Goal: Information Seeking & Learning: Learn about a topic

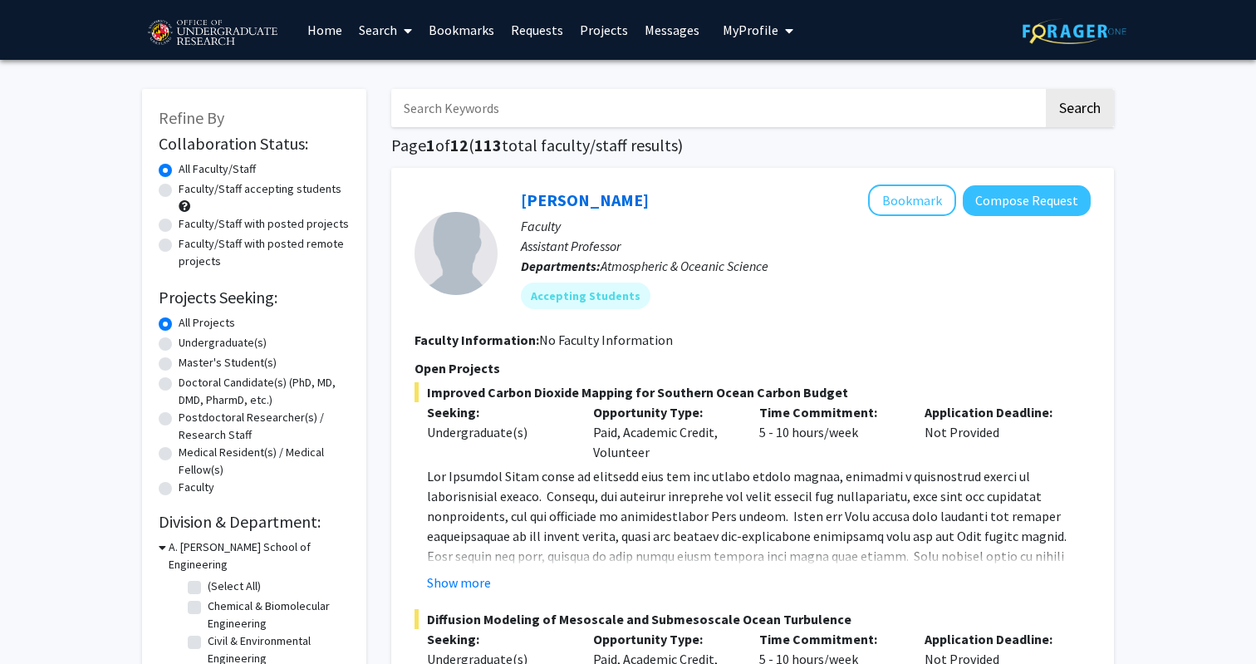
click at [276, 184] on label "Faculty/Staff accepting students" at bounding box center [260, 188] width 163 height 17
click at [189, 184] on input "Faculty/Staff accepting students" at bounding box center [184, 185] width 11 height 11
radio input "true"
click at [179, 333] on div "All Projects" at bounding box center [254, 324] width 191 height 20
click at [179, 335] on label "Undergraduate(s)" at bounding box center [223, 342] width 88 height 17
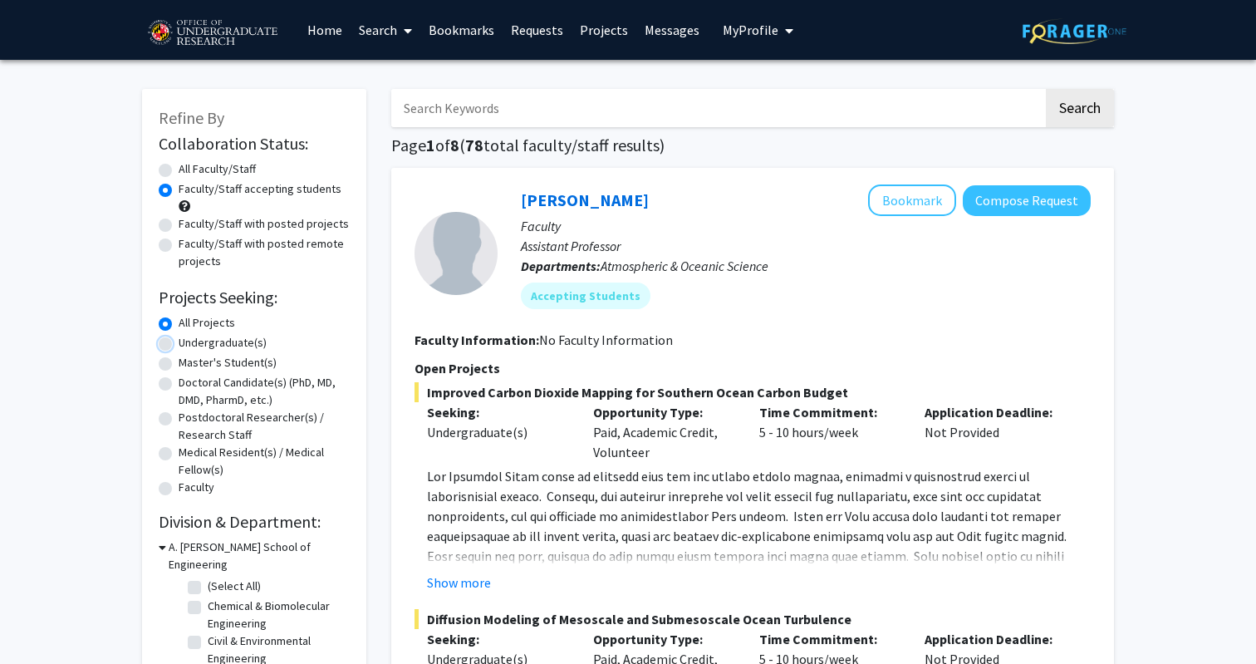
click at [179, 335] on input "Undergraduate(s)" at bounding box center [184, 339] width 11 height 11
radio input "true"
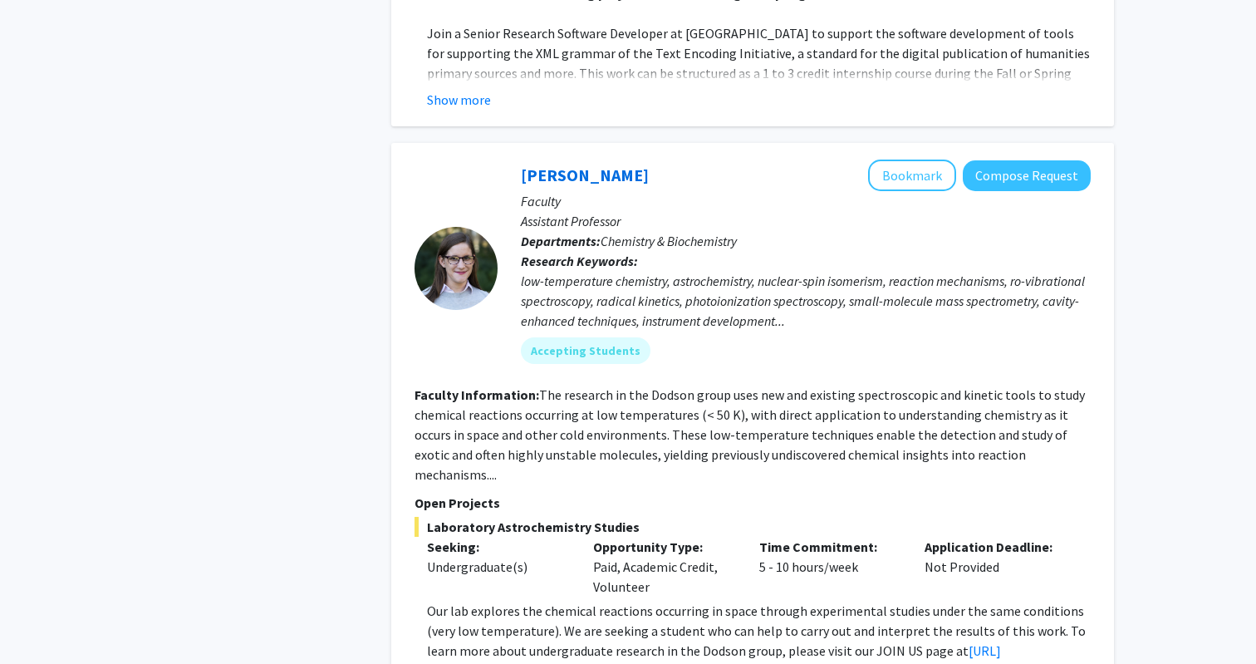
scroll to position [7368, 0]
